Goal: Task Accomplishment & Management: Use online tool/utility

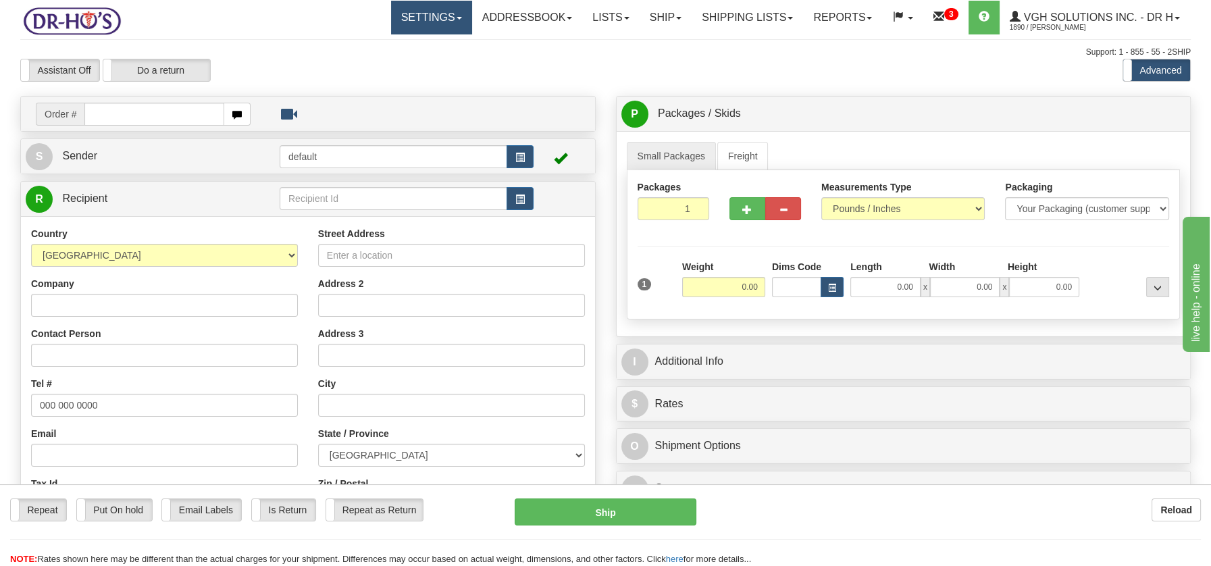
click at [446, 20] on link "Settings" at bounding box center [431, 18] width 81 height 34
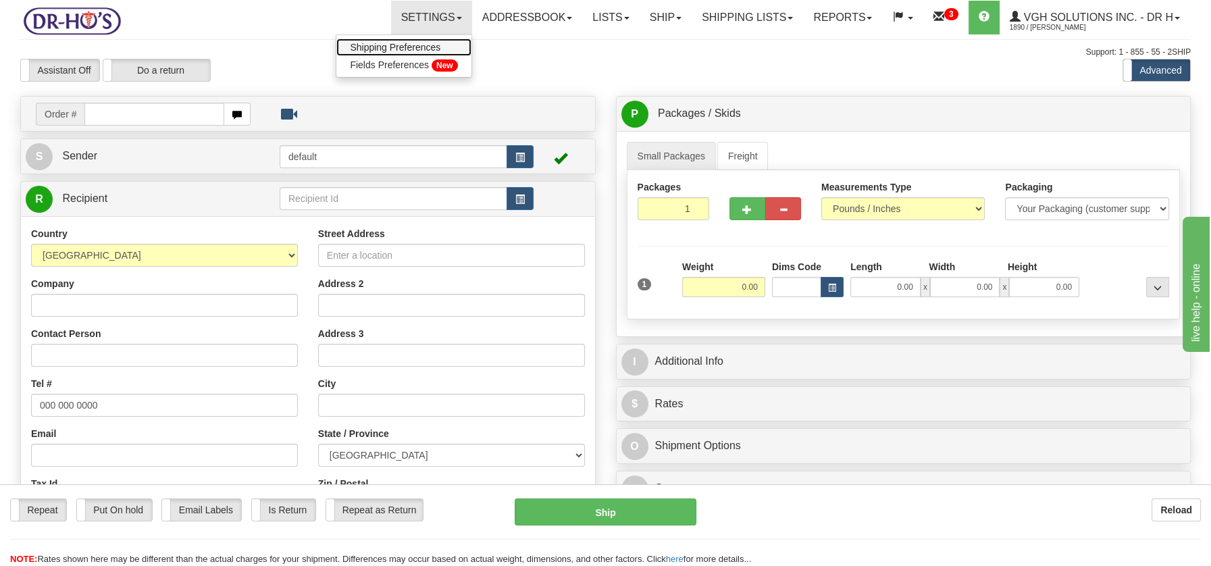
click at [406, 45] on span "Shipping Preferences" at bounding box center [395, 47] width 90 height 11
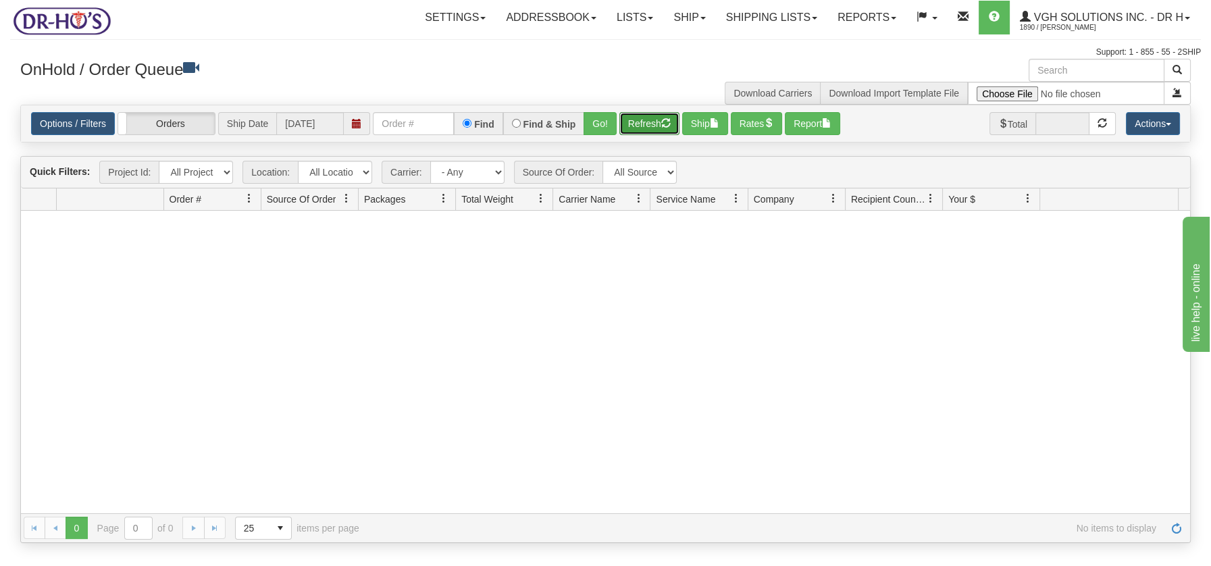
click at [644, 125] on button "Refresh" at bounding box center [649, 123] width 60 height 23
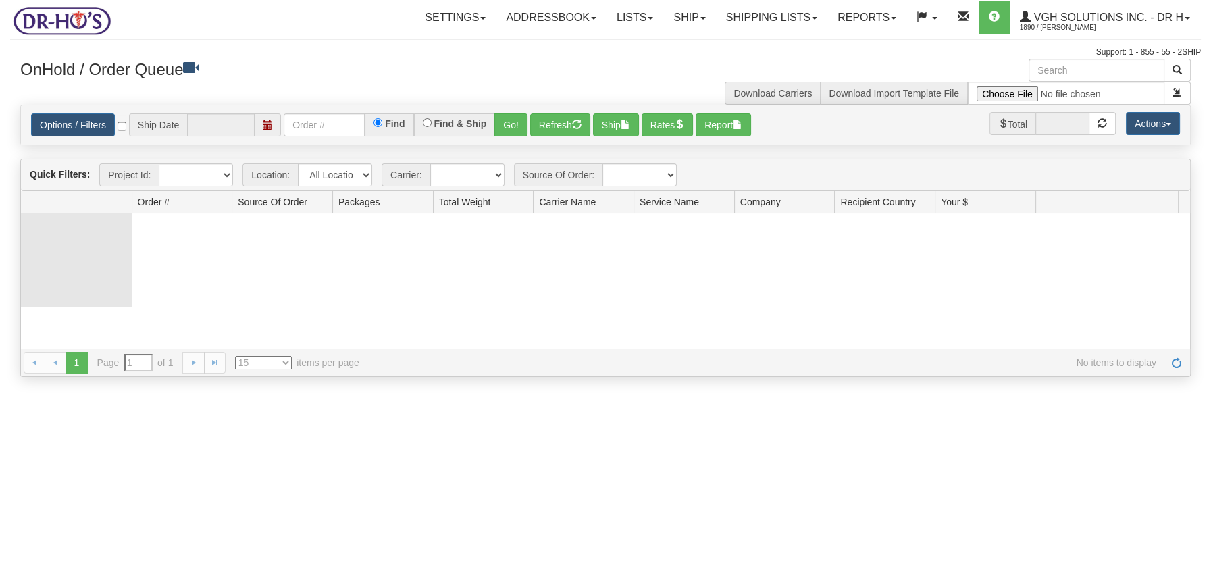
type input "[DATE]"
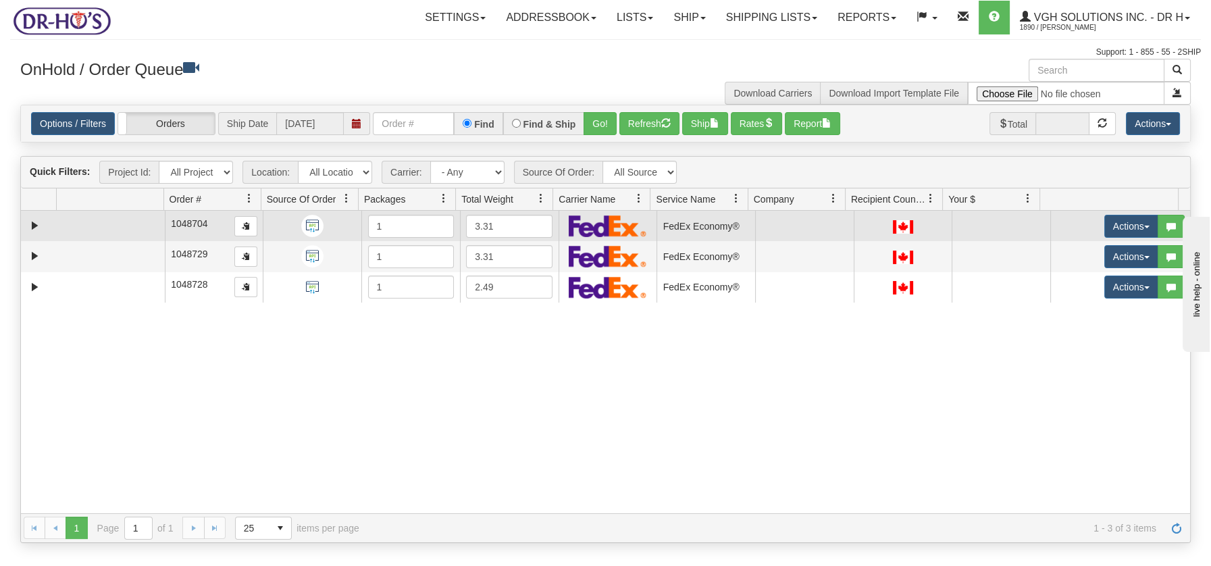
click at [172, 222] on span "1048704" at bounding box center [189, 223] width 37 height 11
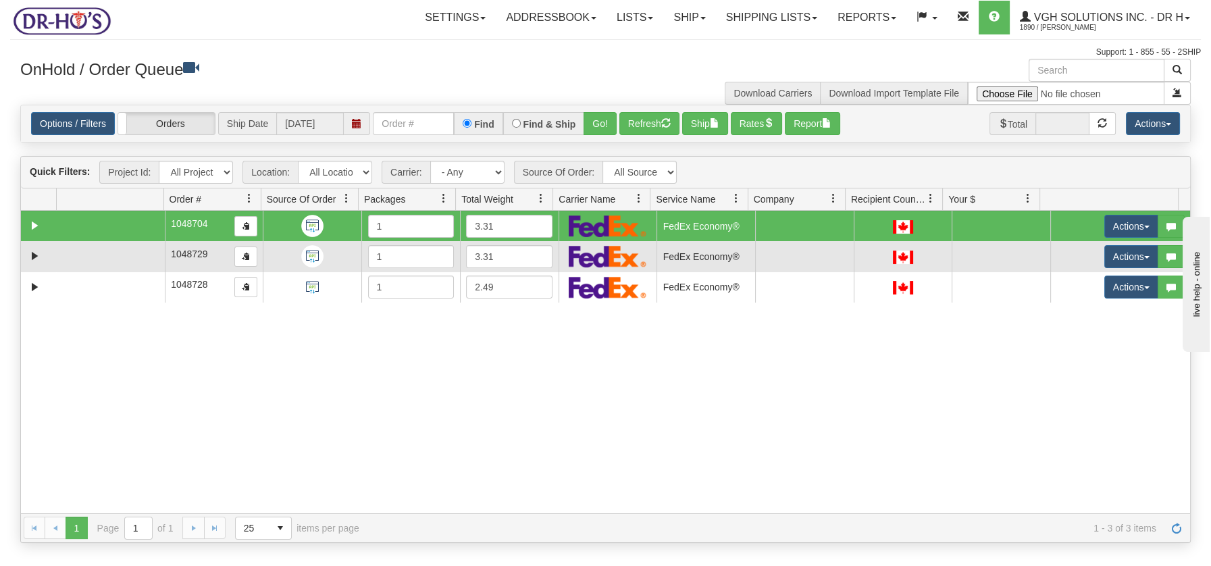
click at [160, 251] on td at bounding box center [110, 256] width 108 height 30
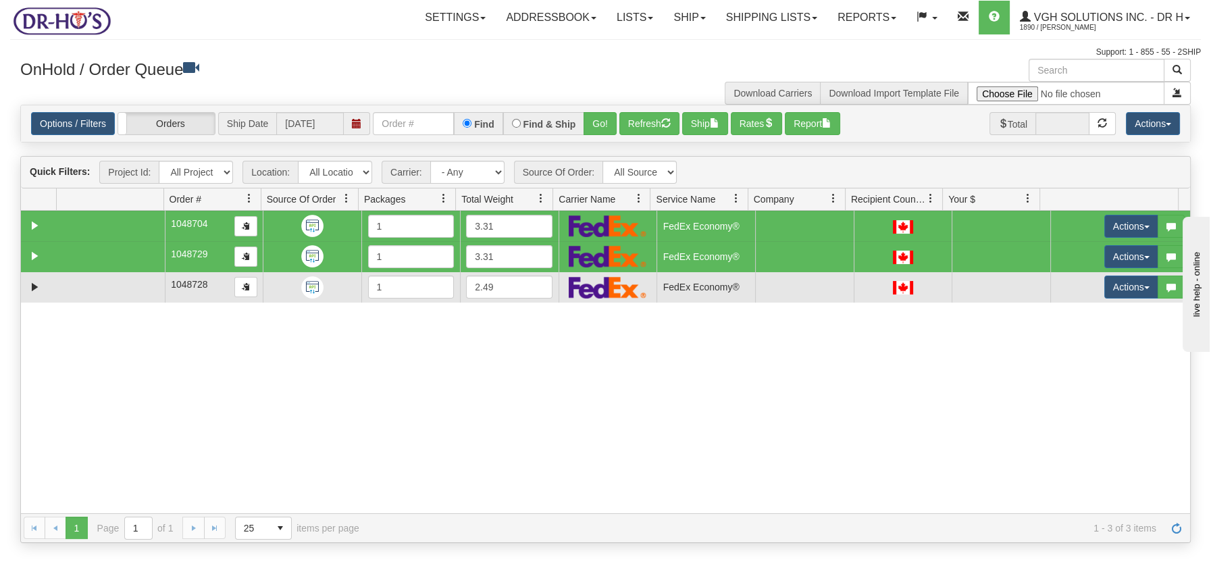
click at [143, 280] on td at bounding box center [110, 287] width 108 height 30
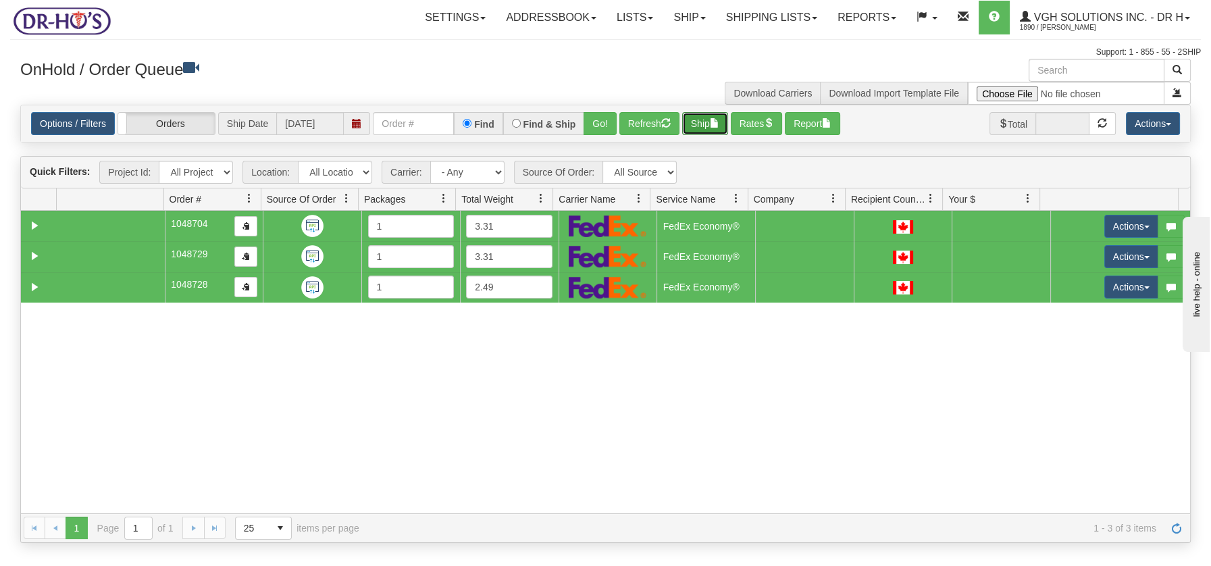
click at [712, 124] on button "Ship" at bounding box center [705, 123] width 46 height 23
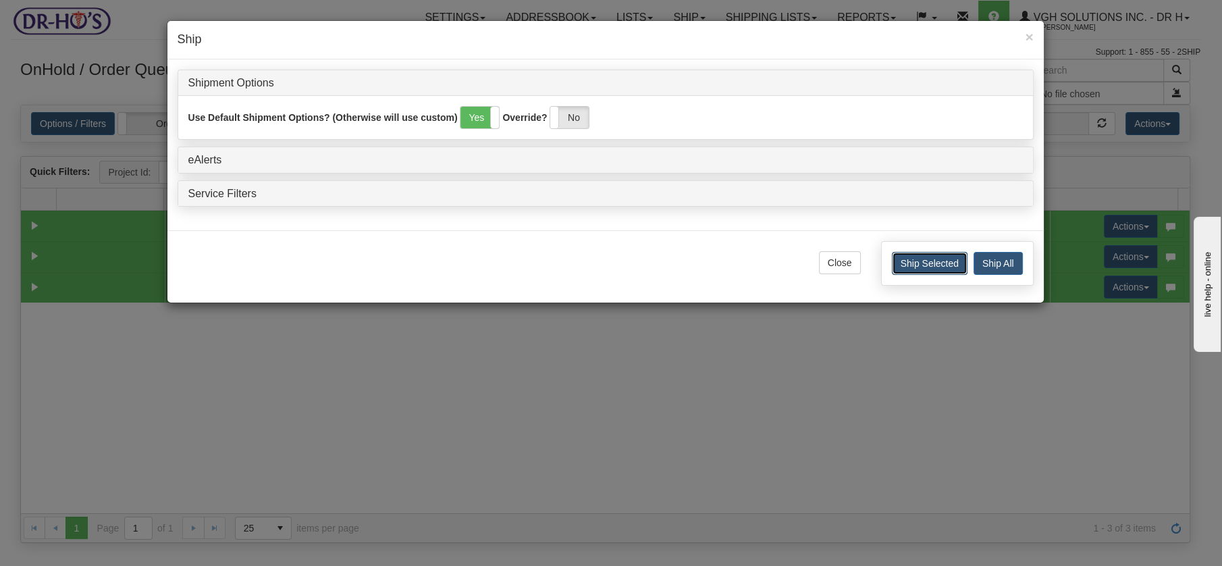
click at [921, 263] on button "Ship Selected" at bounding box center [930, 263] width 76 height 23
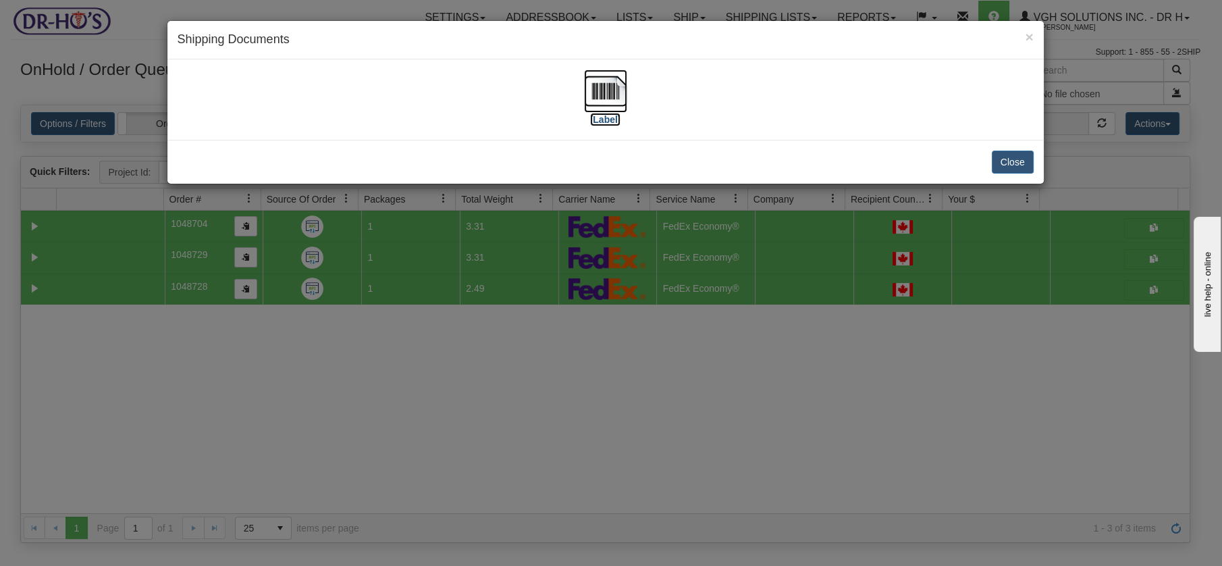
click at [609, 91] on img at bounding box center [605, 91] width 43 height 43
click at [1028, 167] on button "Close" at bounding box center [1013, 162] width 42 height 23
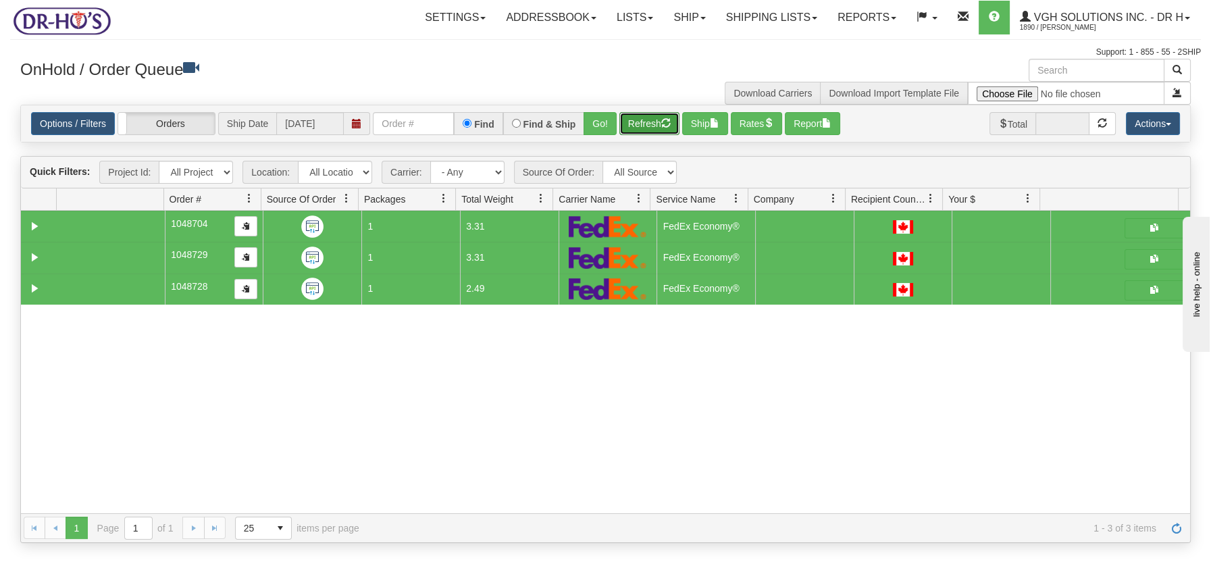
click at [653, 124] on button "Refresh" at bounding box center [649, 123] width 60 height 23
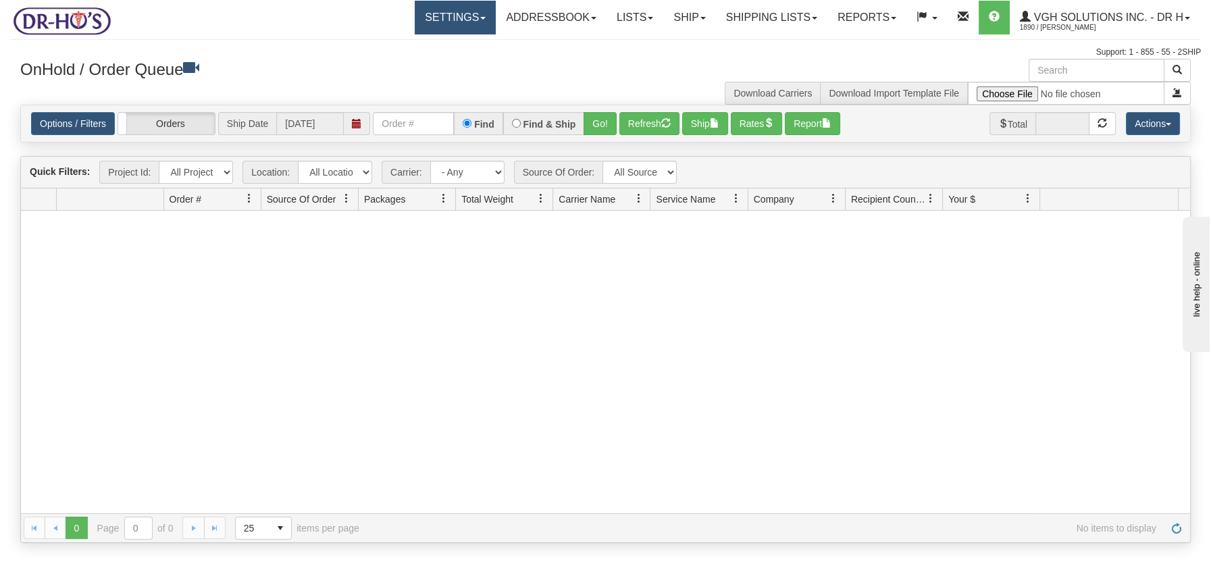
click at [474, 16] on link "Settings" at bounding box center [455, 18] width 81 height 34
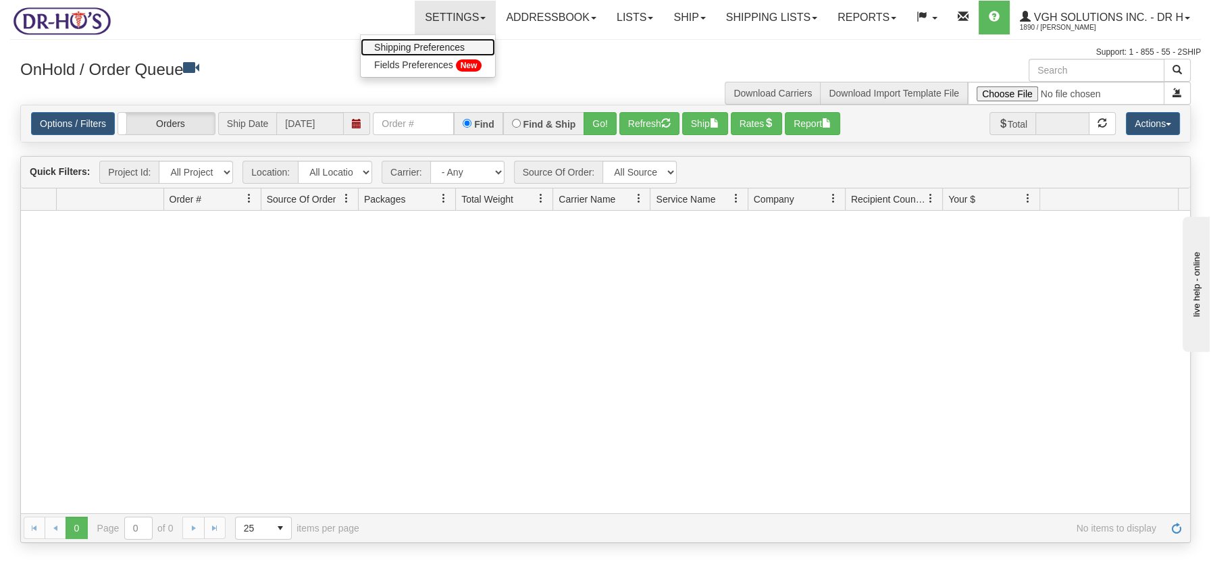
click at [436, 46] on span "Shipping Preferences" at bounding box center [419, 47] width 90 height 11
